Goal: Task Accomplishment & Management: Manage account settings

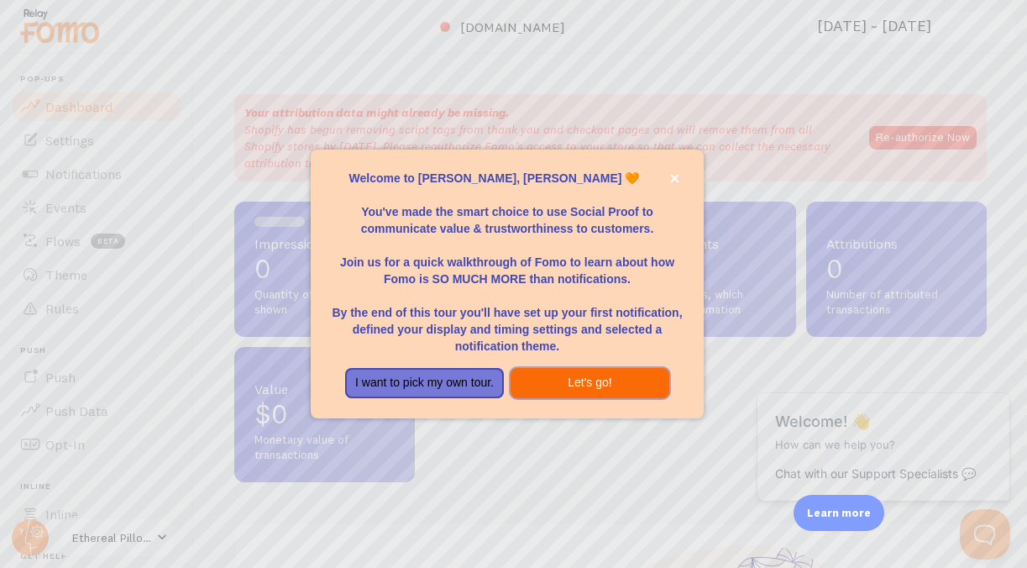
click at [605, 390] on button "Let's go!" at bounding box center [590, 383] width 159 height 30
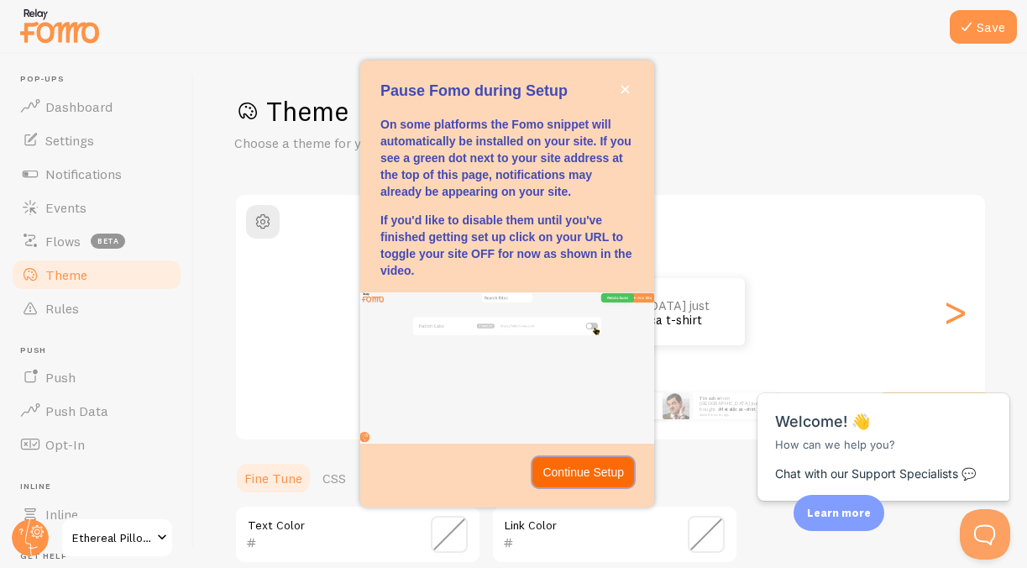
click at [595, 469] on p "Continue Setup" at bounding box center [583, 472] width 81 height 17
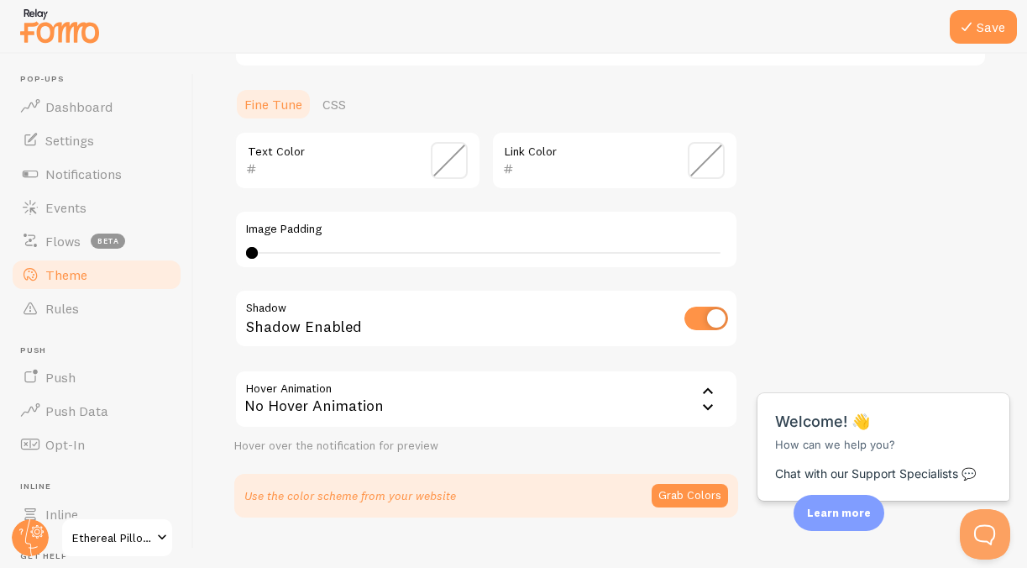
scroll to position [370, 0]
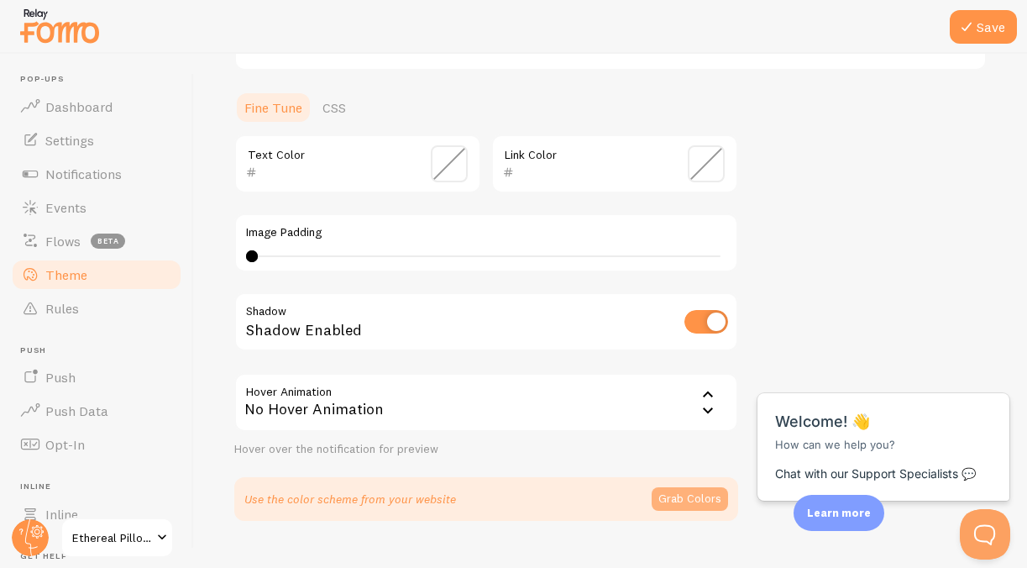
click at [689, 493] on button "Grab Colors" at bounding box center [690, 499] width 76 height 24
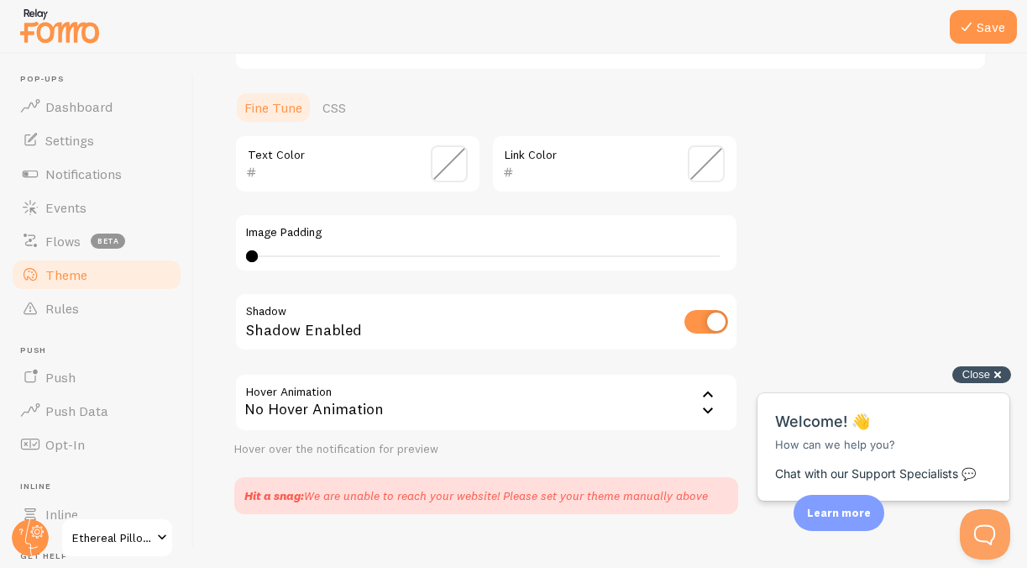
click at [982, 379] on span "Close" at bounding box center [976, 374] width 28 height 13
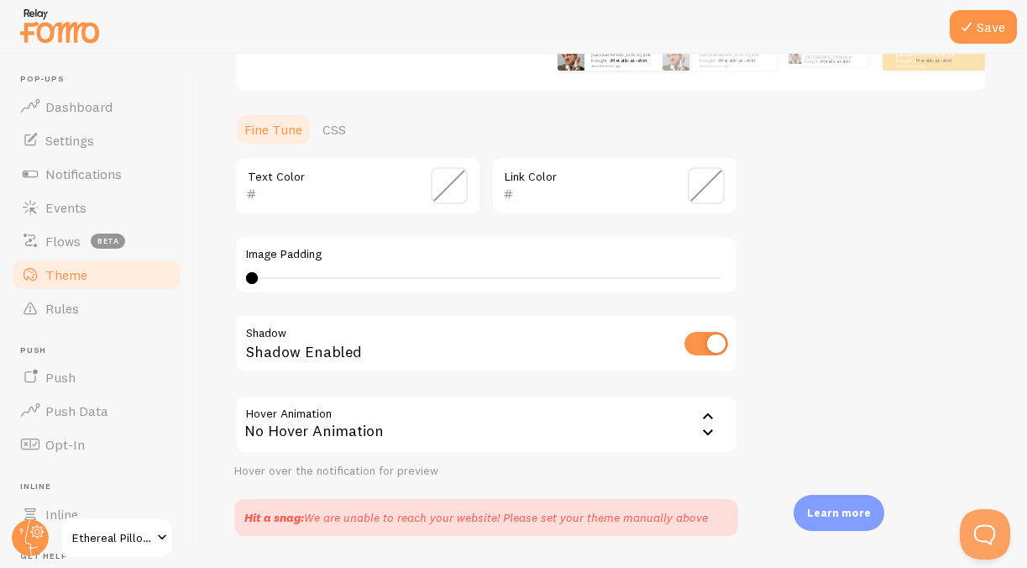
scroll to position [338, 0]
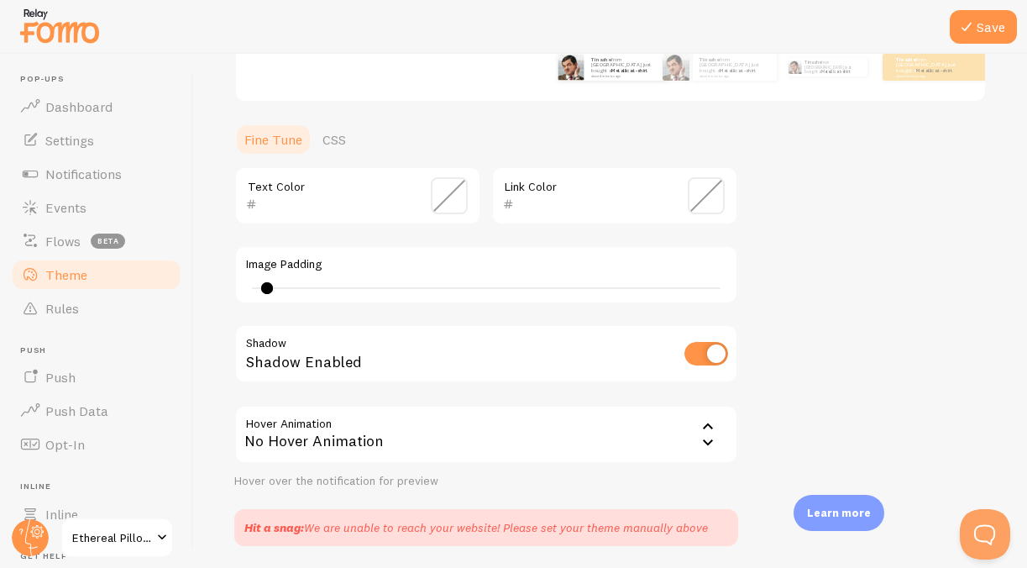
type input "0"
drag, startPoint x: 253, startPoint y: 290, endPoint x: 242, endPoint y: 298, distance: 13.8
click at [242, 298] on div "Image Padding 0" at bounding box center [486, 274] width 504 height 59
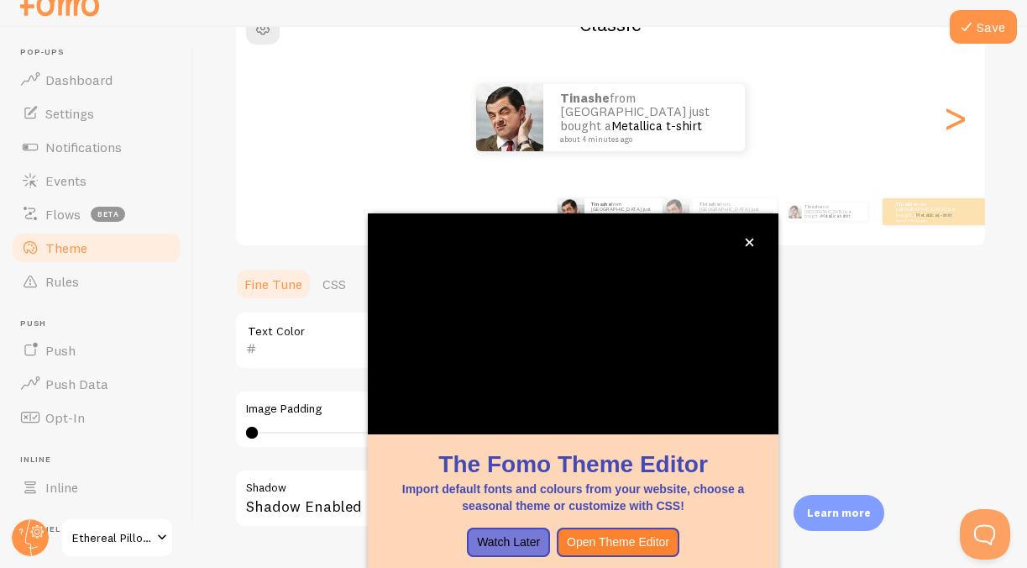
scroll to position [0, 0]
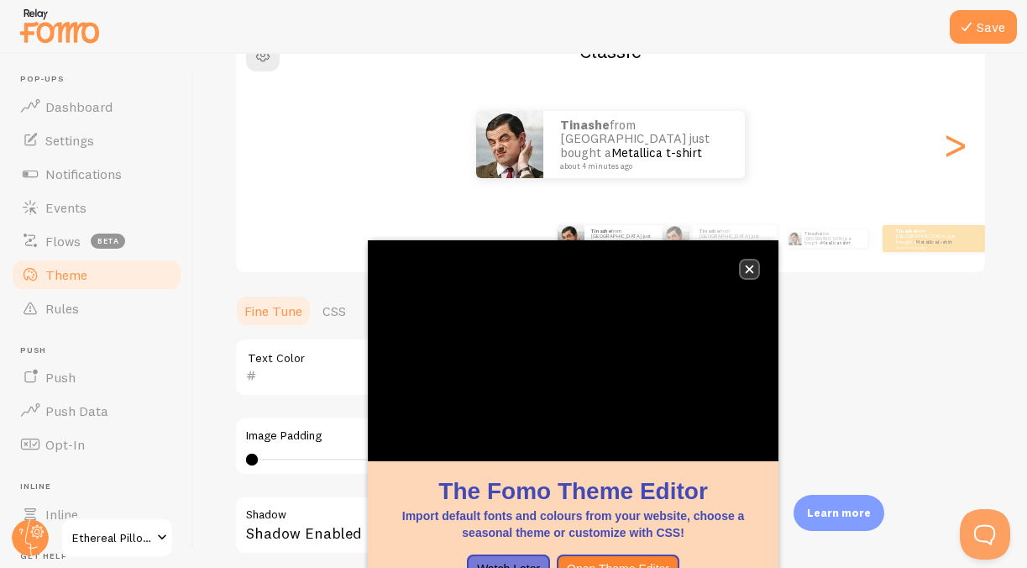
click at [756, 272] on button "close," at bounding box center [750, 269] width 18 height 18
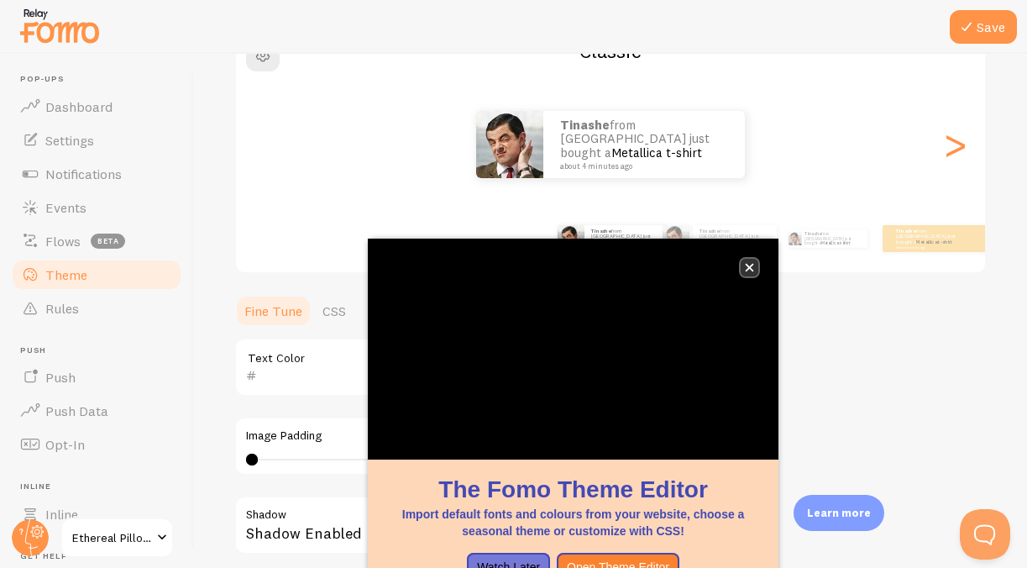
click at [752, 268] on icon "close," at bounding box center [749, 267] width 9 height 9
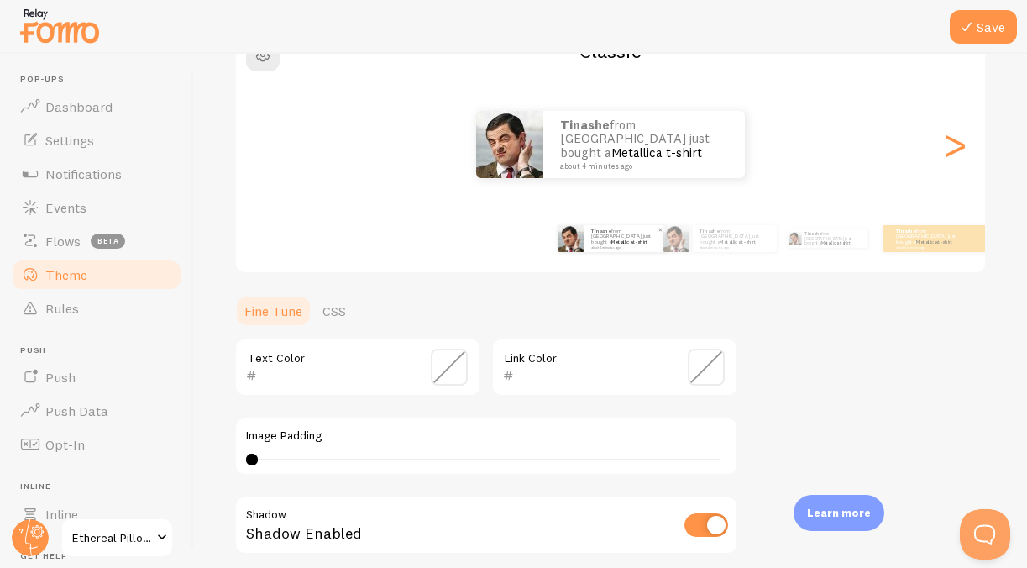
click at [616, 245] on small "about 4 minutes ago" at bounding box center [624, 246] width 66 height 3
click at [737, 242] on p "Tinashe from [GEOGRAPHIC_DATA] just bought a Metallica t-shirt about 4 minutes …" at bounding box center [735, 238] width 71 height 21
click at [814, 246] on div "Tinashe from [GEOGRAPHIC_DATA] just bought a Metallica t-shirt about 4 minutes …" at bounding box center [827, 238] width 95 height 47
click at [613, 241] on link "Metallica t-shirt" at bounding box center [629, 242] width 36 height 7
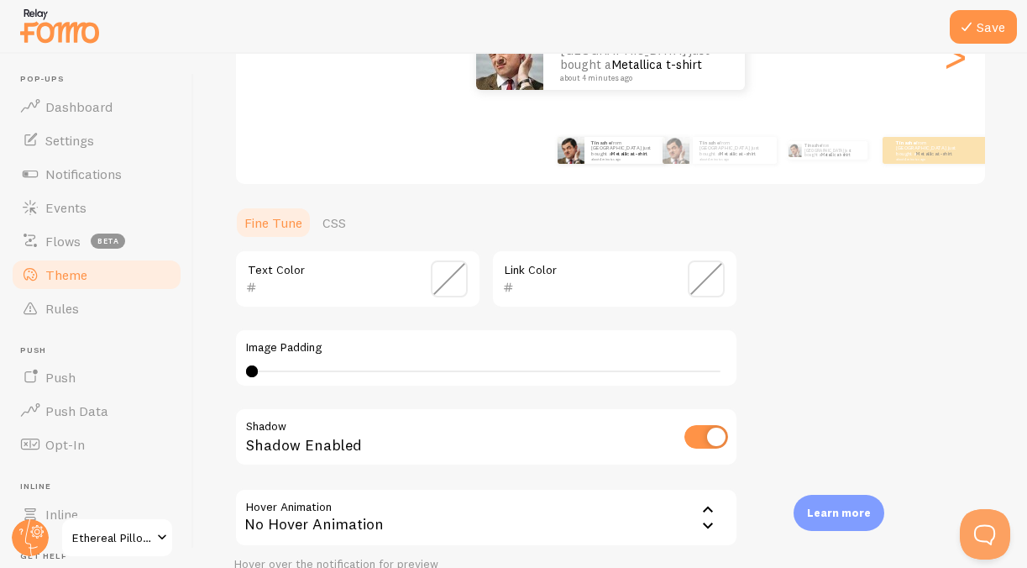
scroll to position [228, 0]
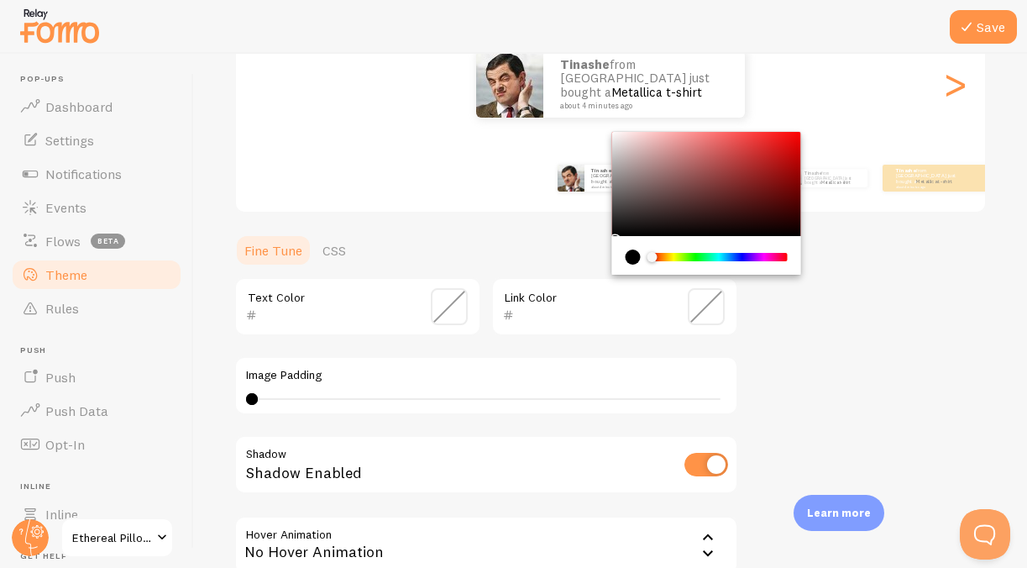
click at [582, 307] on input "text" at bounding box center [591, 315] width 154 height 20
type input "000000"
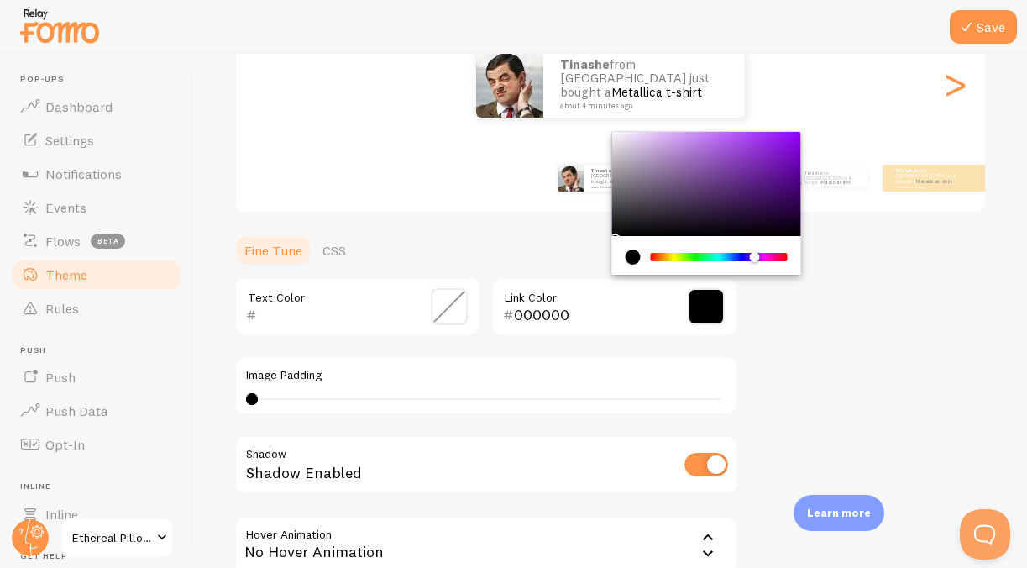
drag, startPoint x: 653, startPoint y: 255, endPoint x: 754, endPoint y: 257, distance: 100.8
click at [754, 257] on div "Chrome color picker" at bounding box center [754, 257] width 10 height 10
click at [800, 362] on div "Theme Choose a theme for your notifications Classic Tinashe from [GEOGRAPHIC_DA…" at bounding box center [610, 261] width 752 height 790
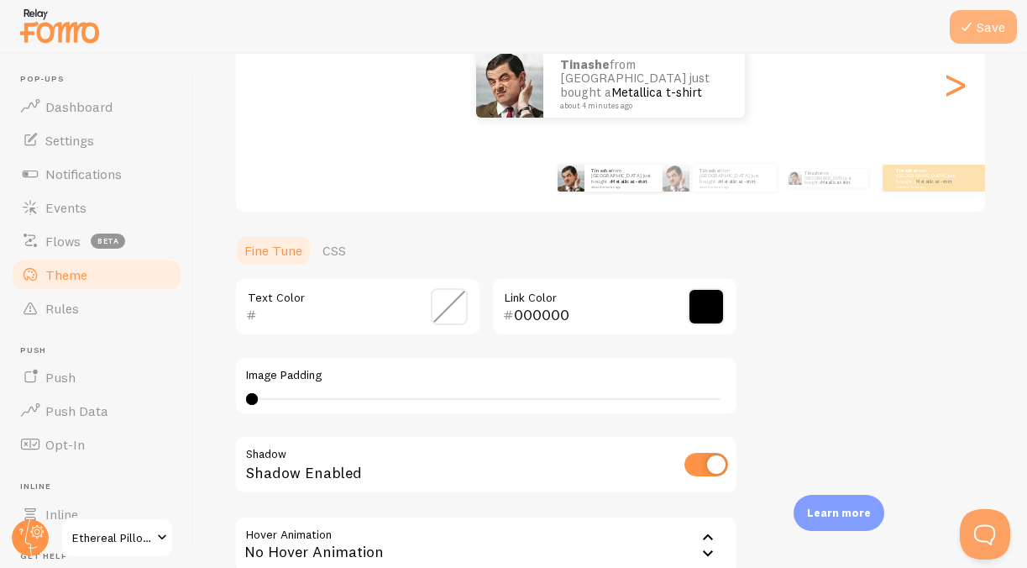
click at [967, 18] on icon at bounding box center [967, 27] width 20 height 20
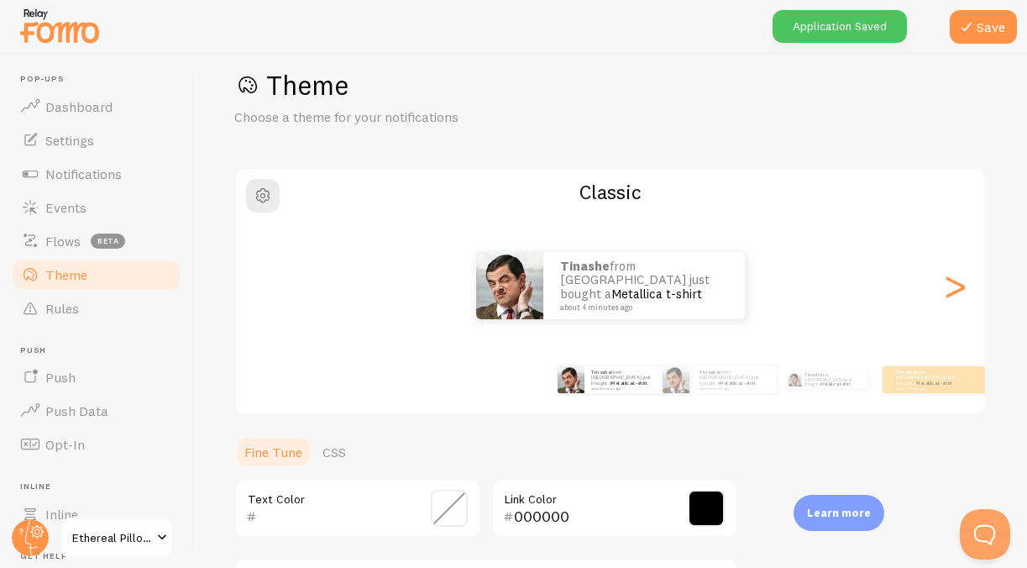
scroll to position [0, 0]
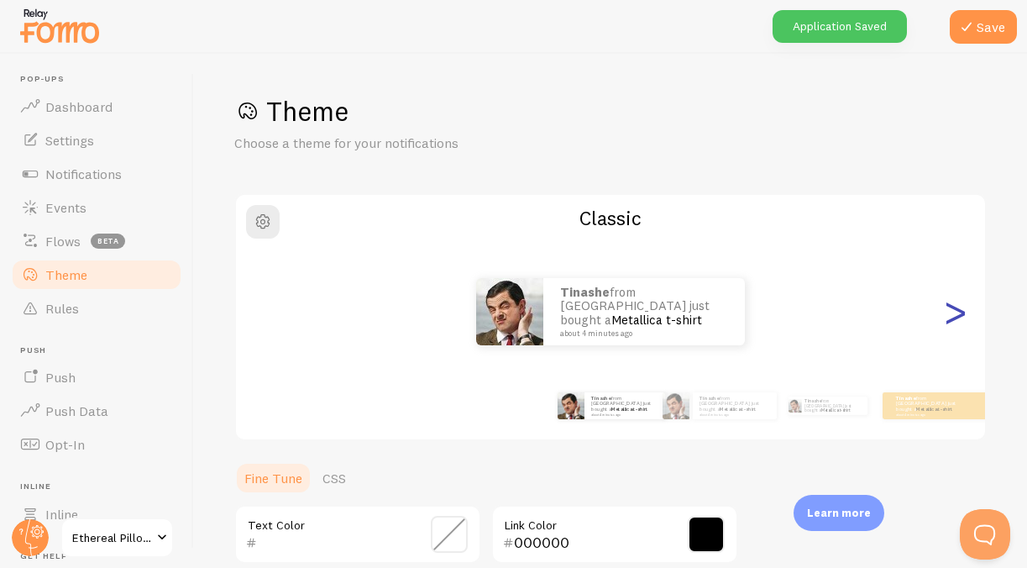
click at [946, 307] on div ">" at bounding box center [955, 311] width 20 height 121
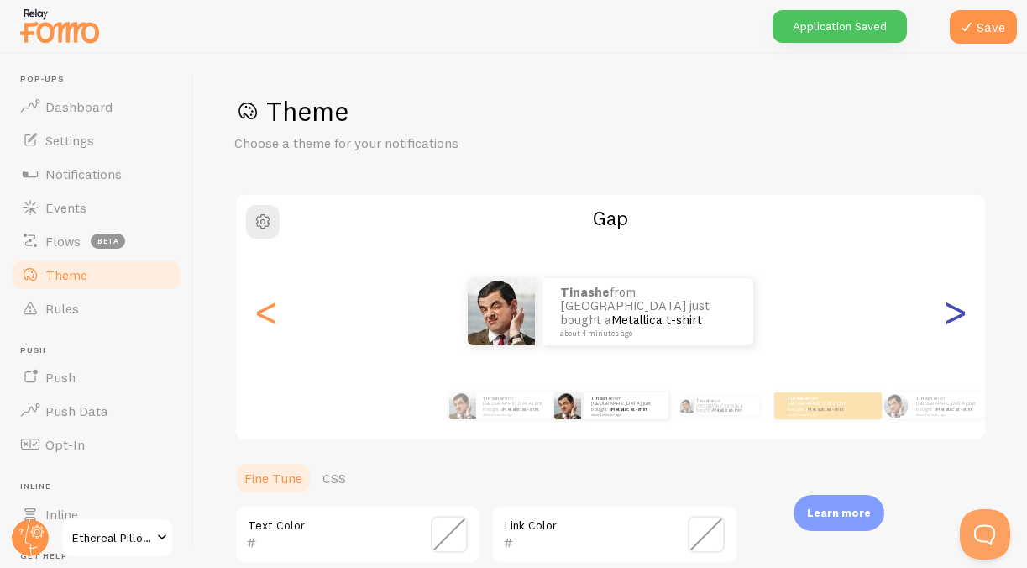
click at [946, 307] on div ">" at bounding box center [955, 311] width 20 height 121
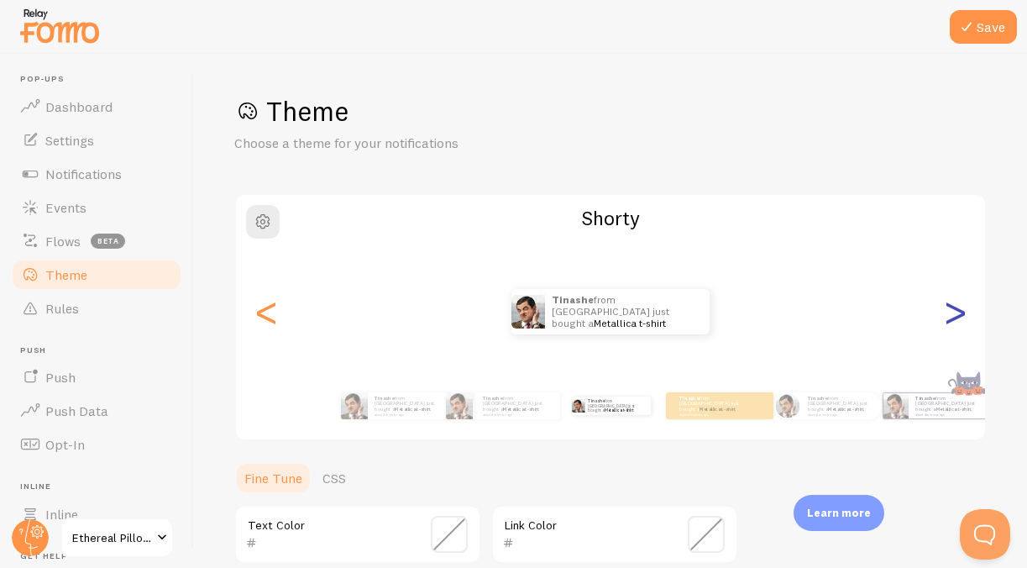
click at [946, 307] on div ">" at bounding box center [955, 311] width 20 height 121
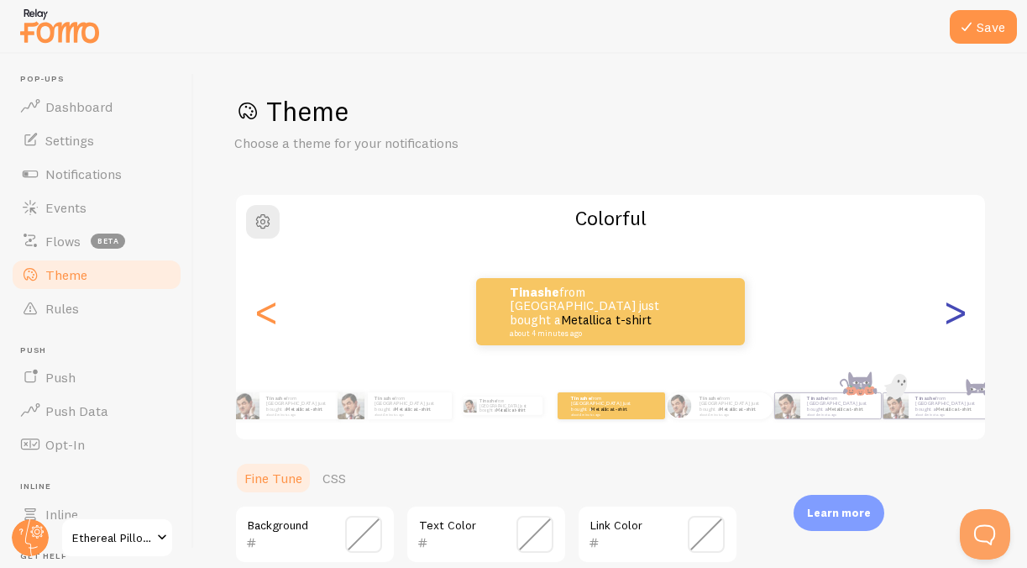
click at [946, 307] on div ">" at bounding box center [955, 311] width 20 height 121
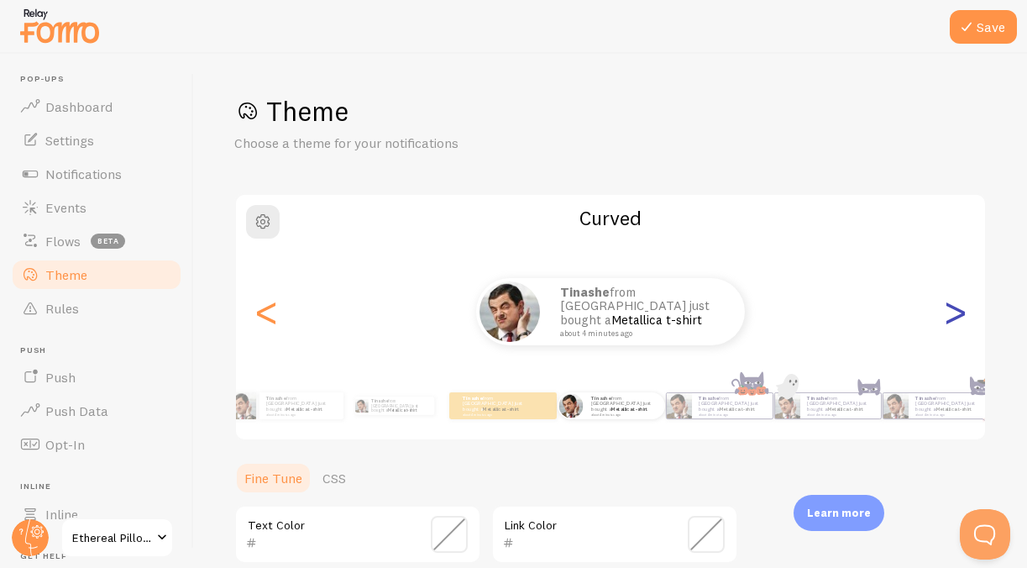
click at [946, 307] on div ">" at bounding box center [955, 311] width 20 height 121
type input "0"
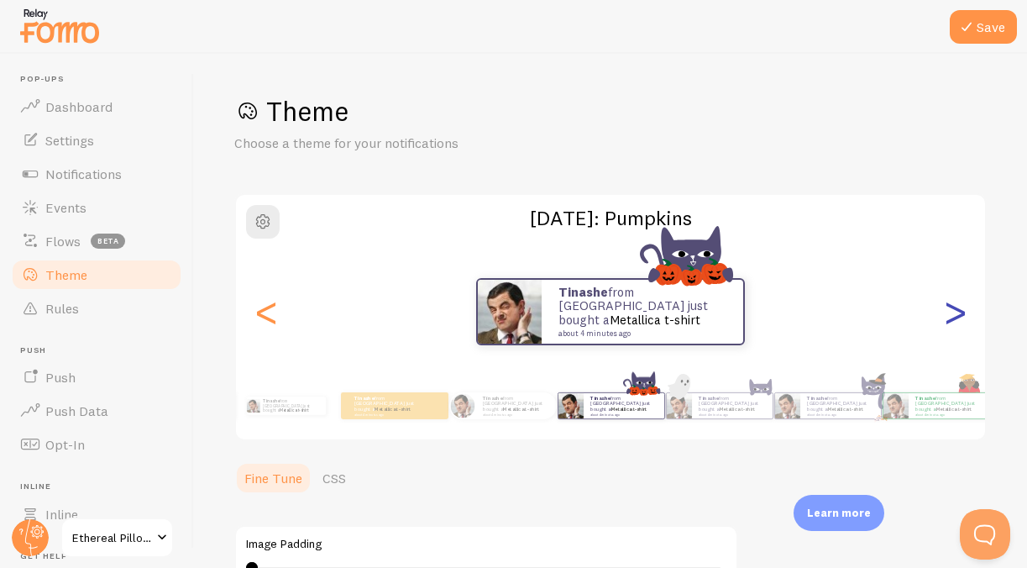
click at [946, 307] on div ">" at bounding box center [955, 311] width 20 height 121
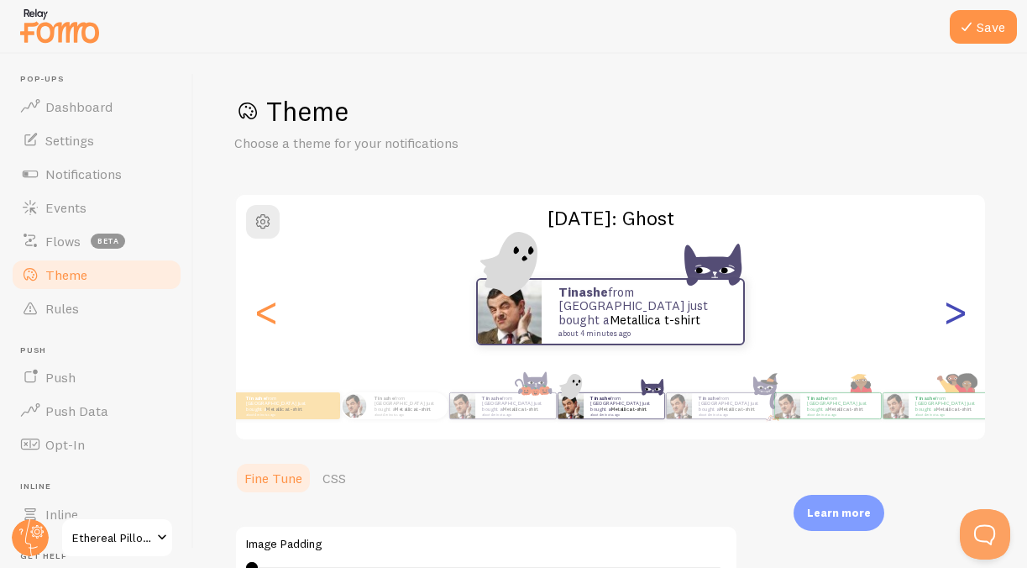
click at [946, 307] on div ">" at bounding box center [955, 311] width 20 height 121
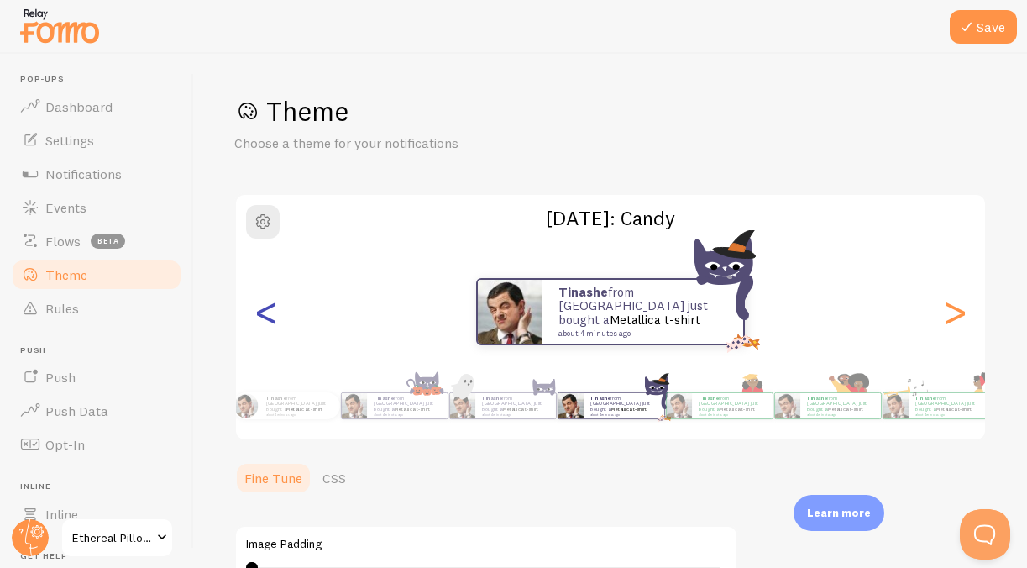
click at [265, 316] on div "<" at bounding box center [266, 311] width 20 height 121
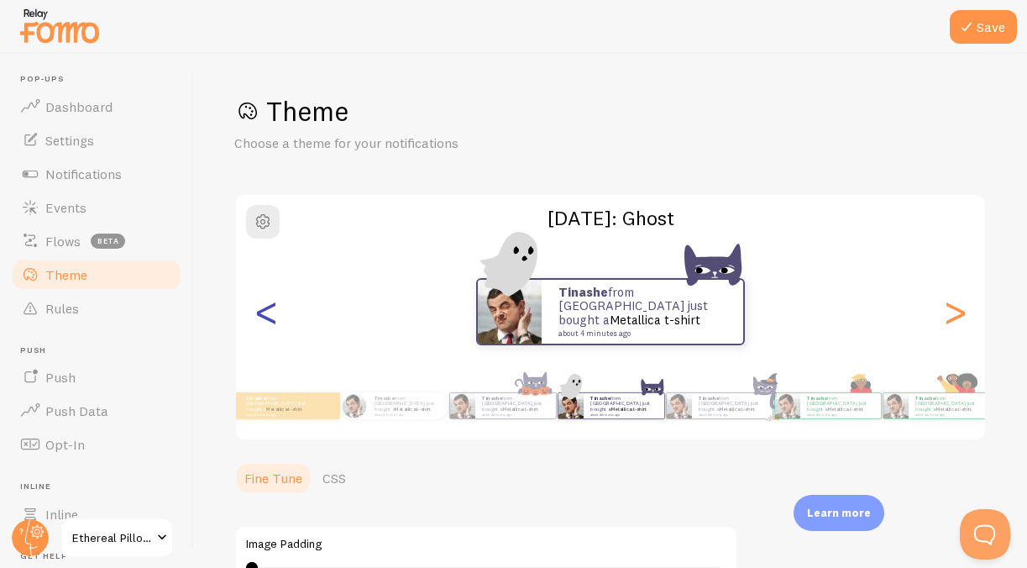
click at [265, 316] on div "<" at bounding box center [266, 311] width 20 height 121
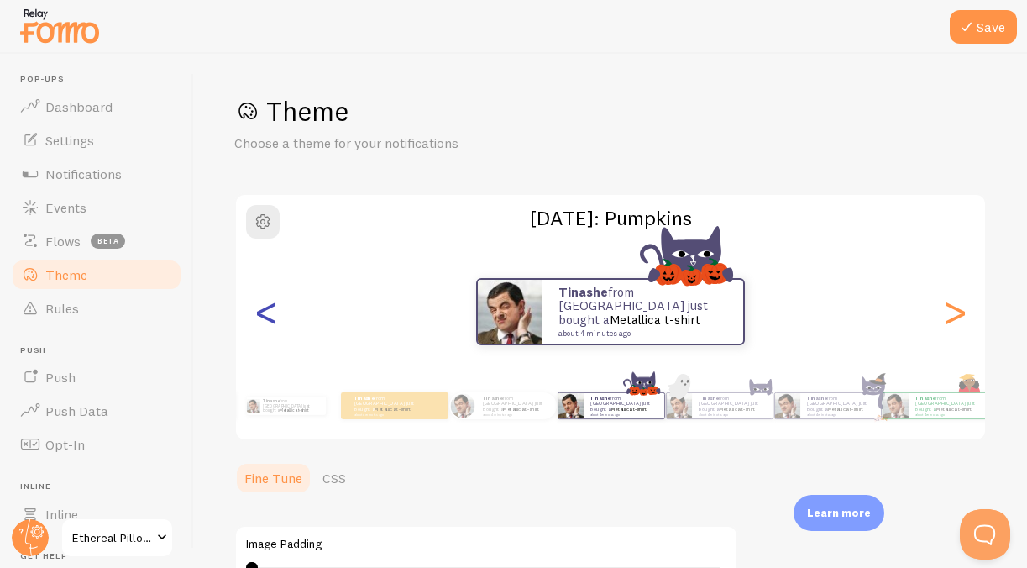
click at [265, 316] on div "<" at bounding box center [266, 311] width 20 height 121
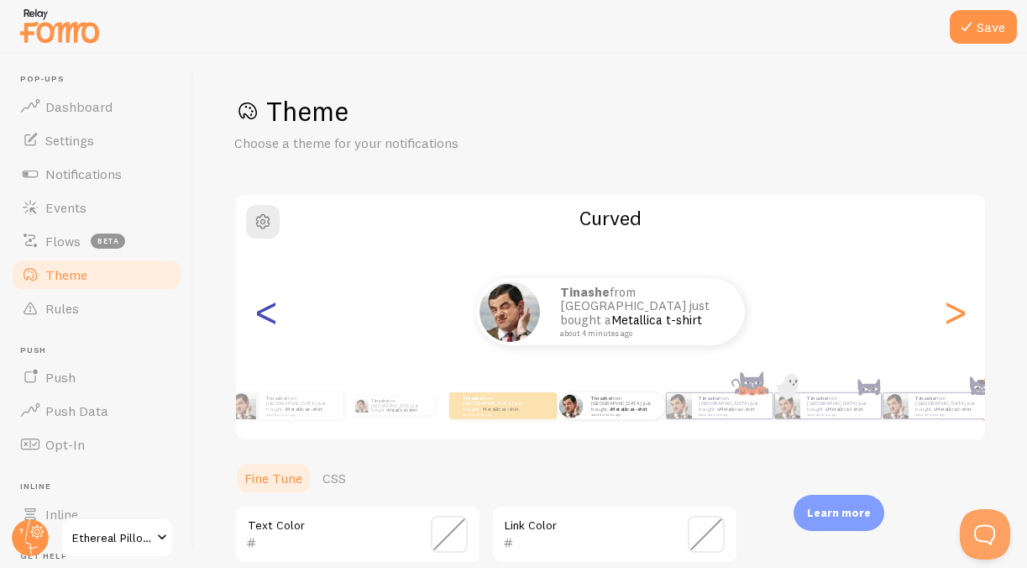
click at [265, 316] on div "<" at bounding box center [266, 311] width 20 height 121
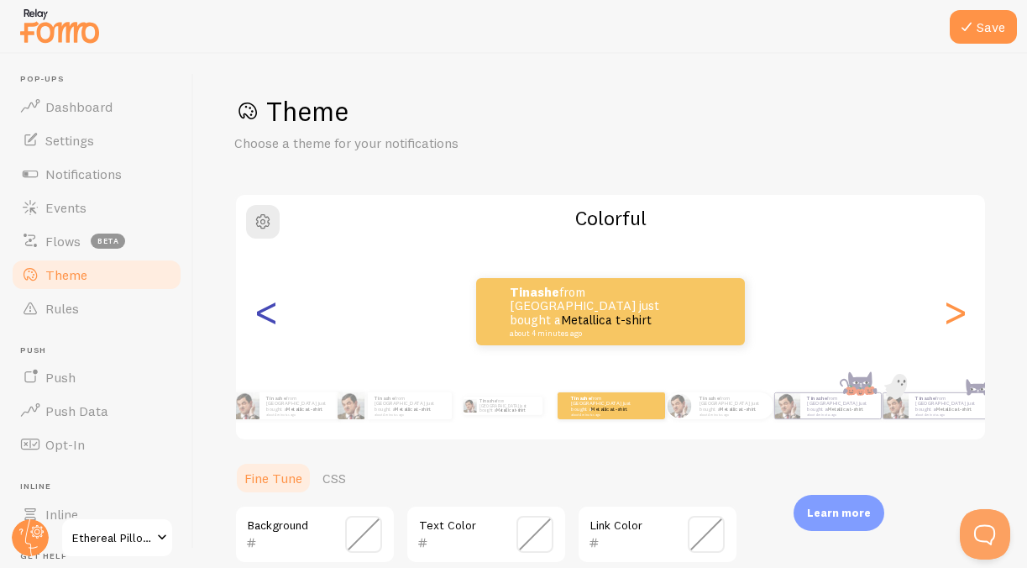
click at [265, 316] on div "<" at bounding box center [266, 311] width 20 height 121
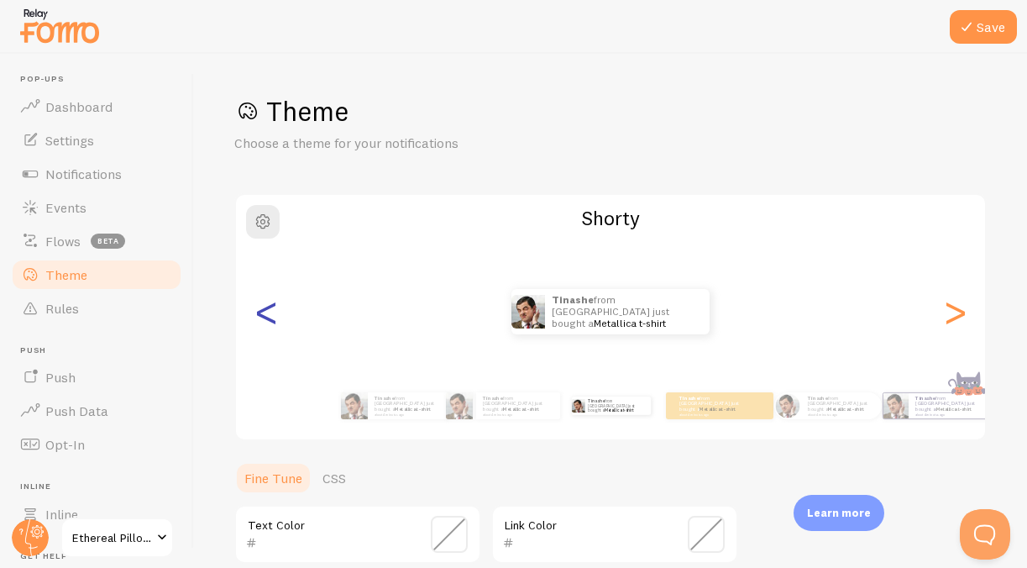
click at [265, 316] on div "<" at bounding box center [266, 311] width 20 height 121
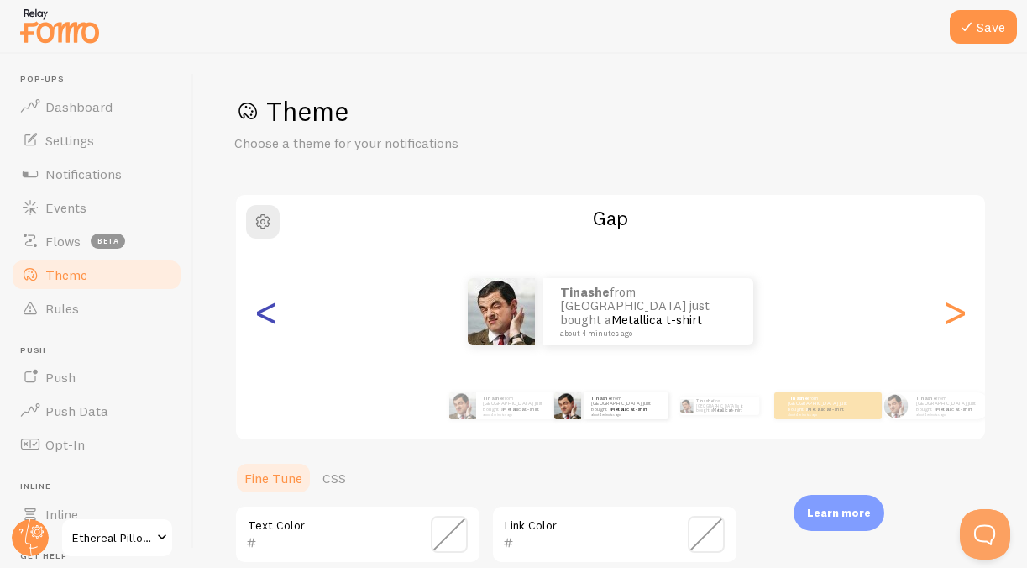
click at [265, 316] on div "<" at bounding box center [266, 311] width 20 height 121
type input "000000"
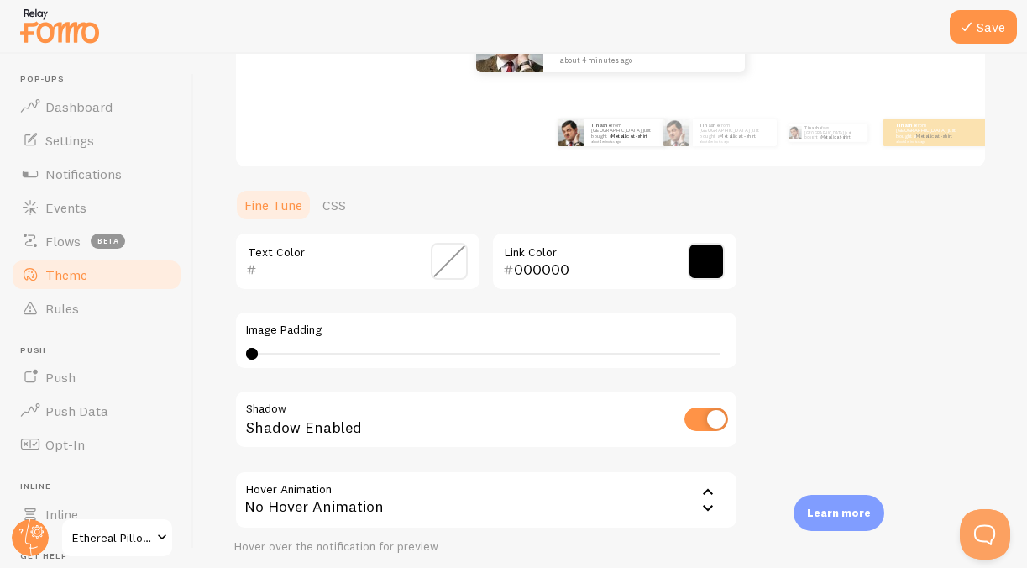
scroll to position [397, 0]
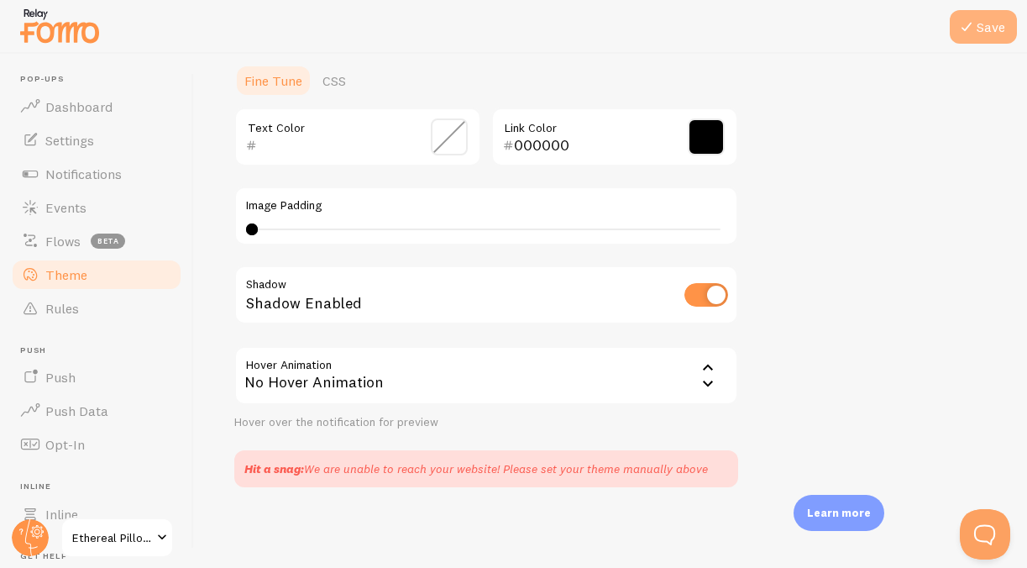
click at [991, 20] on button "Save" at bounding box center [983, 27] width 67 height 34
click at [102, 98] on span "Dashboard" at bounding box center [78, 106] width 67 height 17
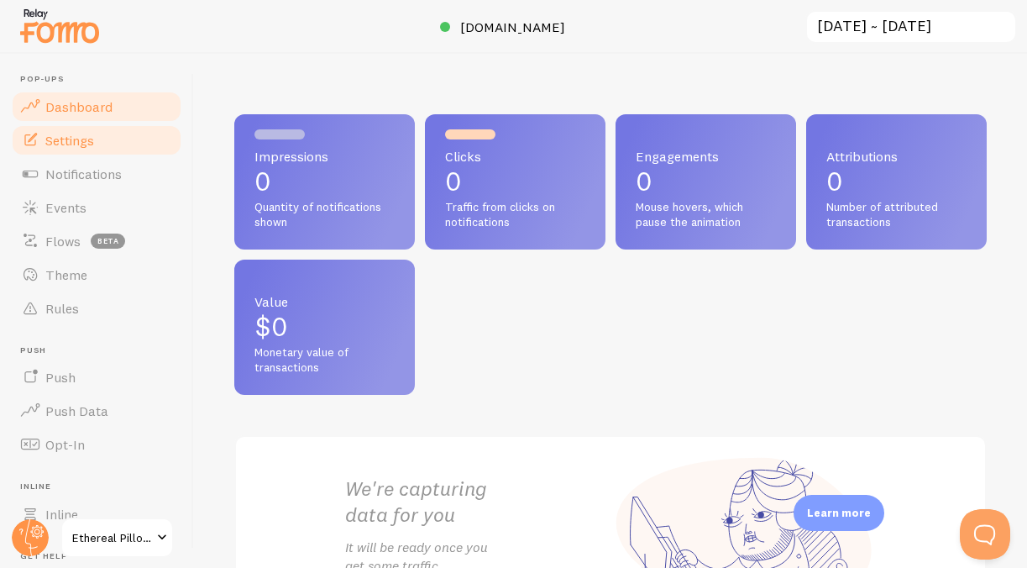
click at [71, 134] on span "Settings" at bounding box center [69, 140] width 49 height 17
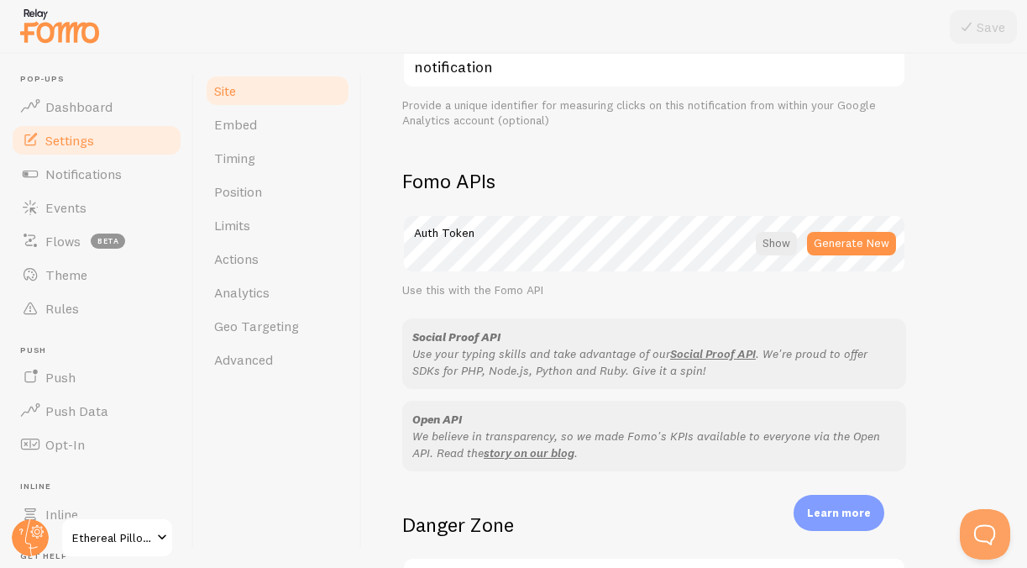
scroll to position [1018, 0]
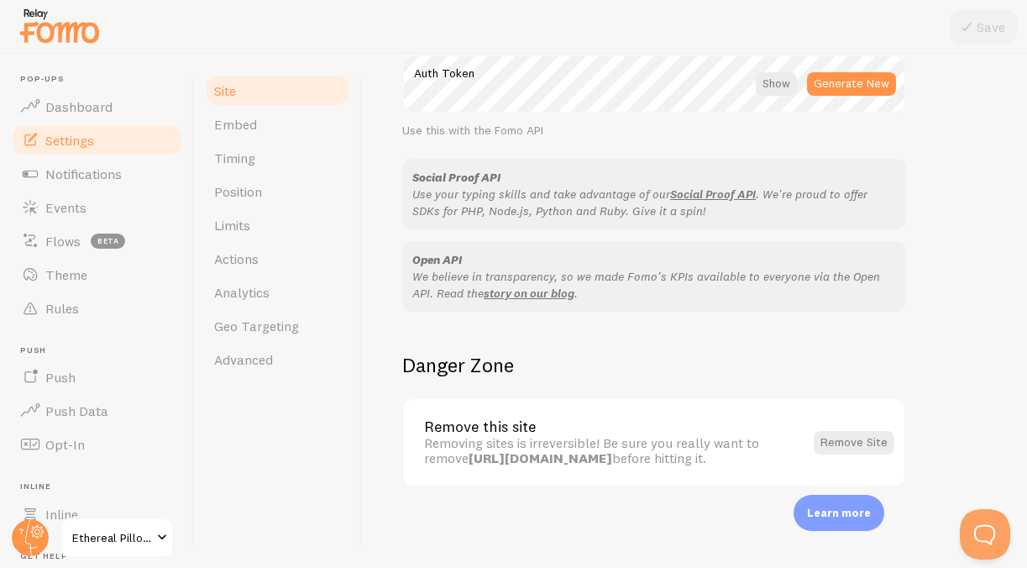
click at [162, 538] on span at bounding box center [162, 537] width 20 height 20
